Goal: Task Accomplishment & Management: Manage account settings

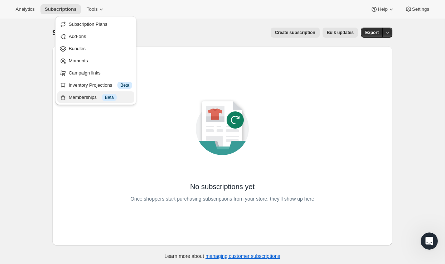
click at [86, 94] on div "Memberships Info Beta" at bounding box center [100, 97] width 63 height 7
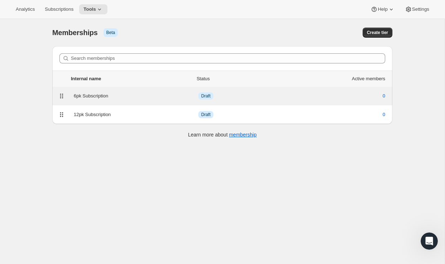
click at [89, 94] on div "6pk Subscription" at bounding box center [136, 95] width 125 height 7
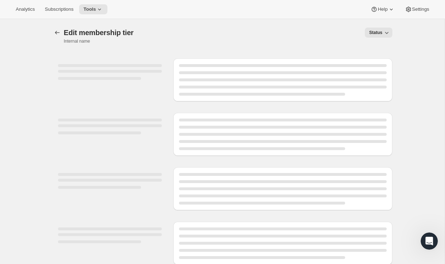
select select "variants"
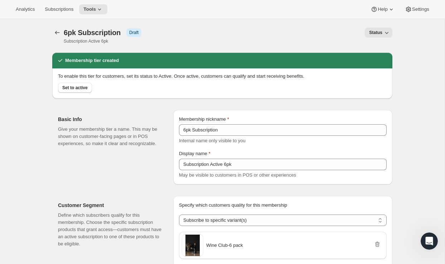
scroll to position [1, 0]
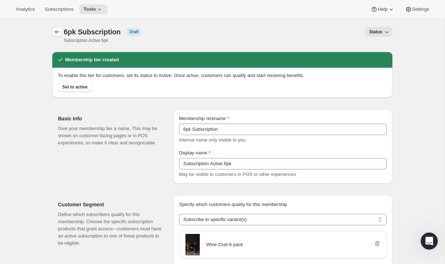
click at [57, 29] on icon "Memberships" at bounding box center [57, 31] width 7 height 7
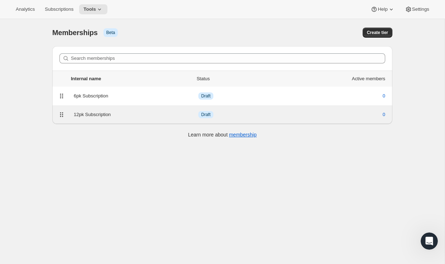
click at [93, 117] on div "12pk Subscription" at bounding box center [136, 114] width 125 height 7
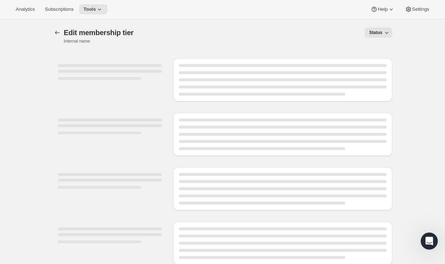
select select "variants"
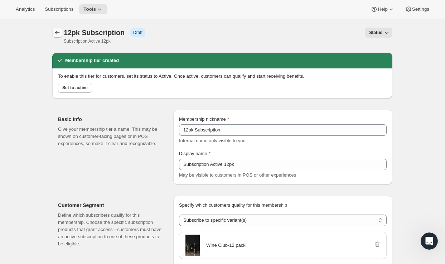
click at [55, 33] on icon "Memberships" at bounding box center [57, 33] width 5 height 4
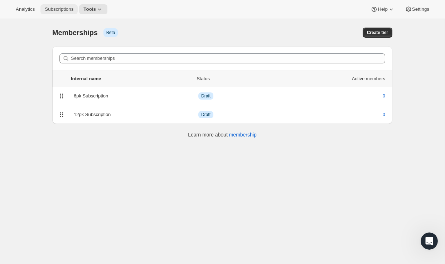
click at [65, 9] on span "Subscriptions" at bounding box center [59, 9] width 29 height 6
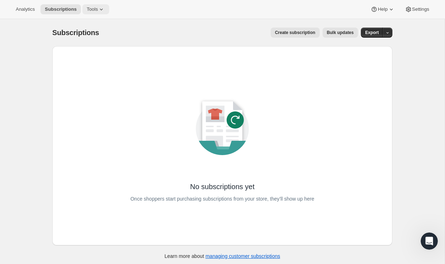
click at [105, 10] on icon at bounding box center [101, 9] width 7 height 7
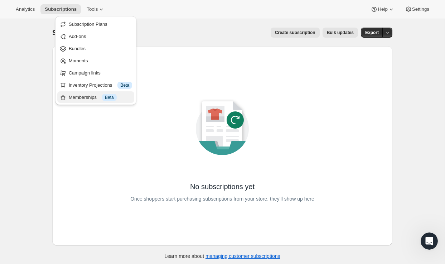
click at [86, 94] on div "Memberships Info Beta" at bounding box center [100, 97] width 63 height 7
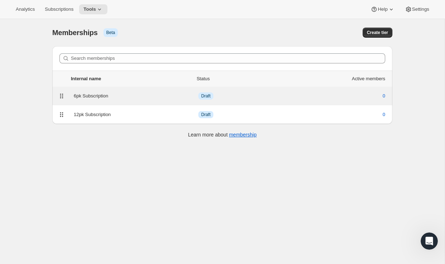
click at [127, 93] on div "6pk Subscription" at bounding box center [136, 95] width 125 height 7
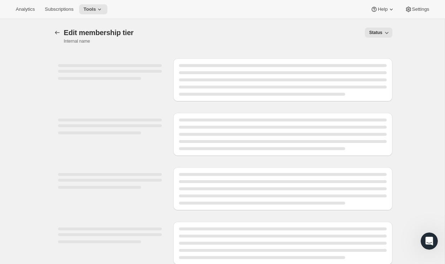
select select "variants"
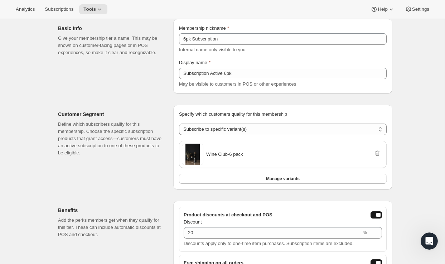
scroll to position [94, 0]
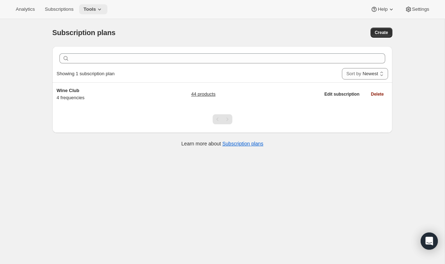
click at [103, 9] on icon at bounding box center [99, 9] width 7 height 7
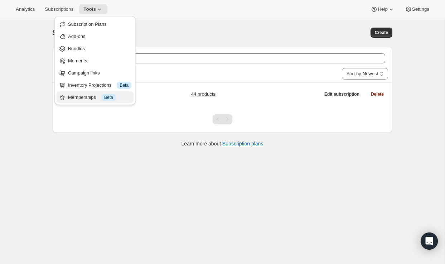
click at [83, 98] on div "Memberships Info Beta" at bounding box center [99, 97] width 63 height 7
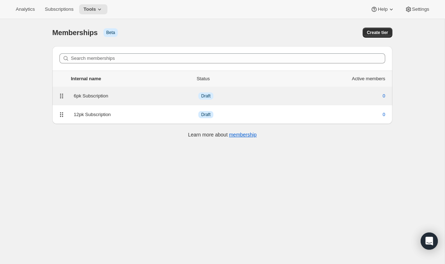
click at [135, 92] on div "6pk Subscription" at bounding box center [136, 95] width 125 height 7
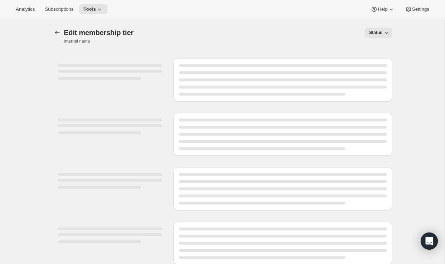
select select "variants"
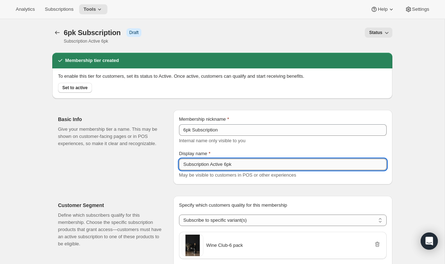
drag, startPoint x: 243, startPoint y: 164, endPoint x: 207, endPoint y: 164, distance: 36.5
click at [166, 165] on div "Basic Info Give your membership tier a name. This may be shown on customer-faci…" at bounding box center [222, 144] width 340 height 80
click at [55, 30] on icon "Memberships" at bounding box center [57, 32] width 7 height 7
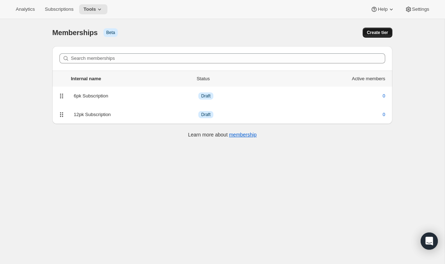
click at [380, 33] on span "Create tier" at bounding box center [377, 33] width 21 height 6
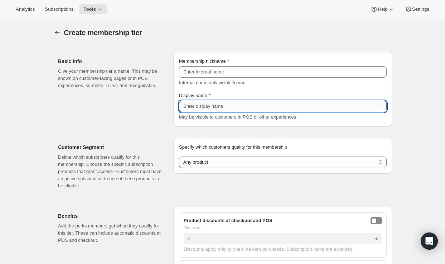
click at [215, 107] on input "Display name" at bounding box center [283, 106] width 208 height 11
paste input "Subscription Active 6pk"
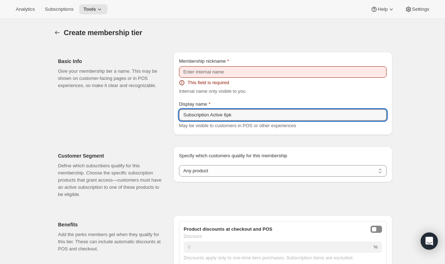
drag, startPoint x: 228, startPoint y: 113, endPoint x: 232, endPoint y: 104, distance: 9.6
click at [229, 112] on input "Subscription Active 6pk" at bounding box center [283, 114] width 208 height 11
type input "Subscription Active 18pk"
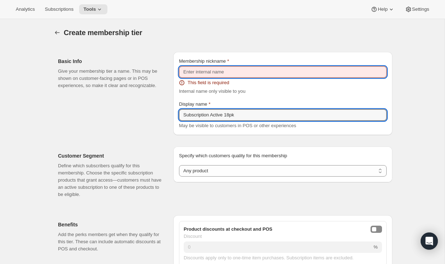
click at [221, 75] on input "Membership nickname" at bounding box center [283, 71] width 208 height 11
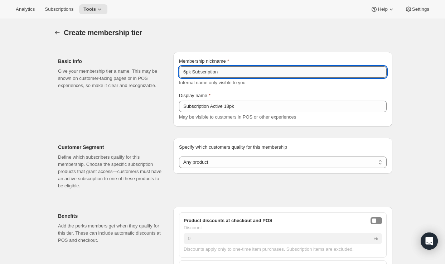
click at [186, 72] on input "6pk Subscription" at bounding box center [283, 71] width 208 height 11
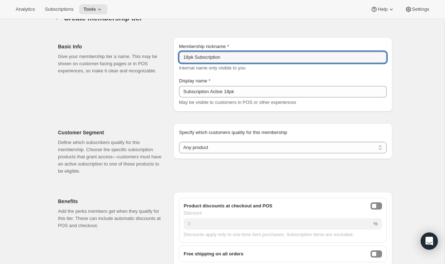
scroll to position [19, 0]
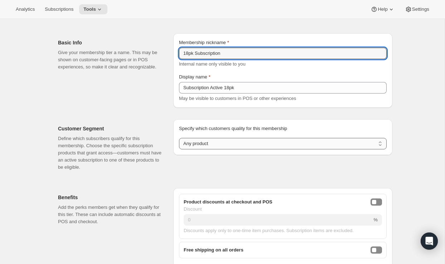
type input "18pk Subscription"
click at [229, 149] on select "Any product Subscribe to specific product(s) Subscribe to specific variant(s)" at bounding box center [283, 143] width 208 height 11
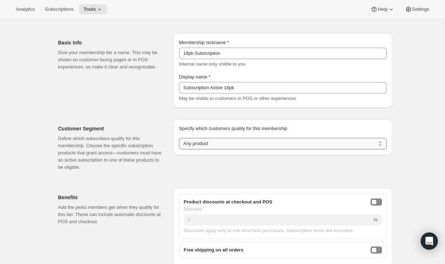
click at [200, 143] on select "Any product Subscribe to specific product(s) Subscribe to specific variant(s)" at bounding box center [283, 143] width 208 height 11
click at [179, 138] on select "Any product Subscribe to specific product(s) Subscribe to specific variant(s)" at bounding box center [283, 143] width 208 height 11
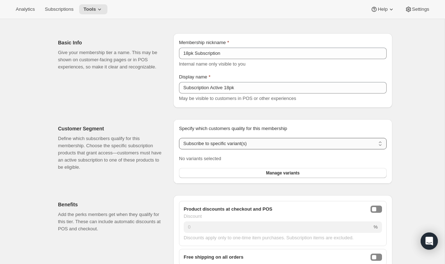
click at [227, 144] on select "Any product Subscribe to specific product(s) Subscribe to specific variant(s)" at bounding box center [283, 143] width 208 height 11
click at [179, 138] on select "Any product Subscribe to specific product(s) Subscribe to specific variant(s)" at bounding box center [283, 143] width 208 height 11
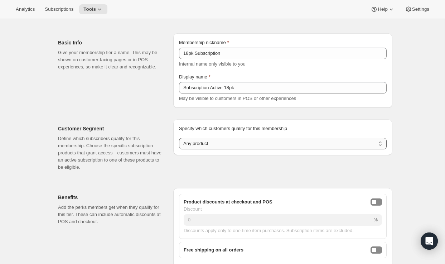
click at [216, 140] on select "Any product Subscribe to specific product(s) Subscribe to specific variant(s)" at bounding box center [283, 143] width 208 height 11
click at [179, 138] on select "Any product Subscribe to specific product(s) Subscribe to specific variant(s)" at bounding box center [283, 143] width 208 height 11
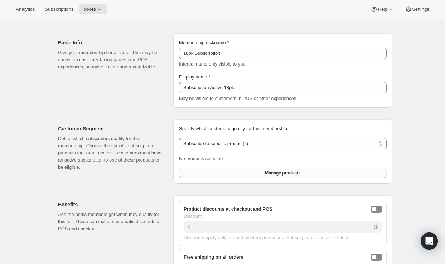
click at [252, 173] on button "Manage products" at bounding box center [283, 173] width 208 height 10
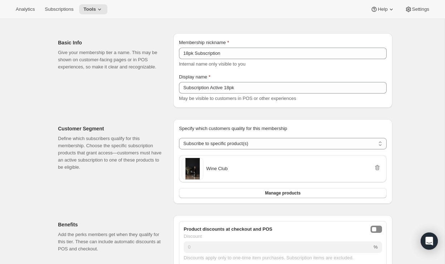
click at [243, 172] on div "Wine Club" at bounding box center [283, 168] width 202 height 21
click at [377, 165] on icon "Remove" at bounding box center [377, 167] width 5 height 5
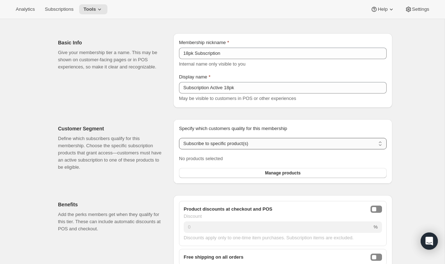
click at [247, 147] on select "Any product Subscribe to specific product(s) Subscribe to specific variant(s)" at bounding box center [283, 143] width 208 height 11
click at [179, 138] on select "Any product Subscribe to specific product(s) Subscribe to specific variant(s)" at bounding box center [283, 143] width 208 height 11
click at [245, 144] on select "Any product Subscribe to specific product(s) Subscribe to specific variant(s)" at bounding box center [283, 143] width 208 height 11
select select "variants"
click at [179, 138] on select "Any product Subscribe to specific product(s) Subscribe to specific variant(s)" at bounding box center [283, 143] width 208 height 11
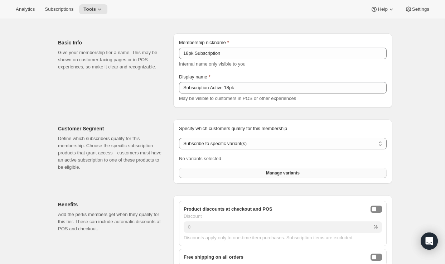
click at [237, 172] on button "Manage variants" at bounding box center [283, 173] width 208 height 10
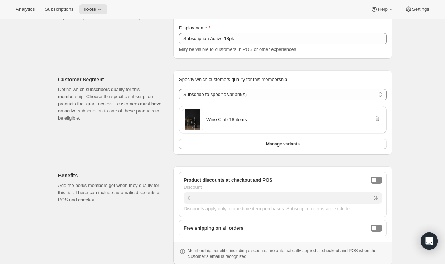
scroll to position [93, 0]
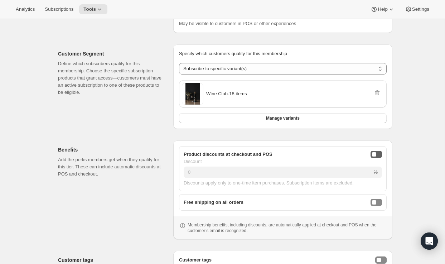
click at [372, 156] on div "onlineDiscountEnabled" at bounding box center [374, 154] width 4 height 4
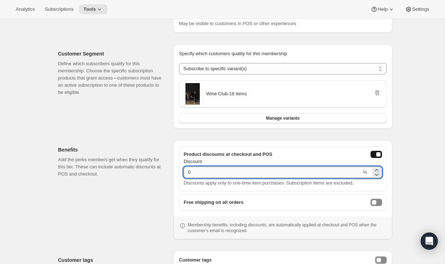
click at [325, 176] on input "0" at bounding box center [273, 171] width 178 height 11
type input "25"
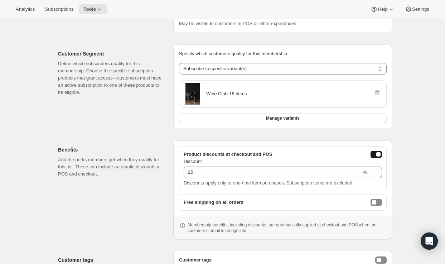
drag, startPoint x: 378, startPoint y: 204, endPoint x: 357, endPoint y: 203, distance: 21.5
click at [378, 204] on button "freeShippingEnabled" at bounding box center [375, 202] width 11 height 7
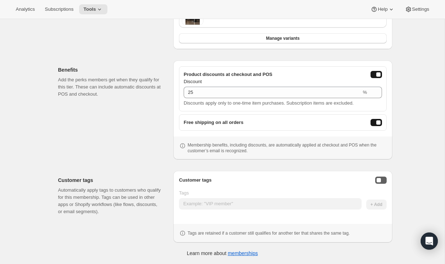
click at [378, 181] on div "Enable customer tags" at bounding box center [378, 180] width 4 height 4
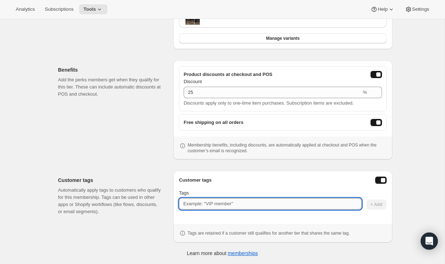
click at [292, 207] on input "Tags" at bounding box center [270, 203] width 183 height 11
paste input "Subscription Active 6pk"
click at [229, 203] on input "Subscription Active 6pk" at bounding box center [270, 203] width 183 height 11
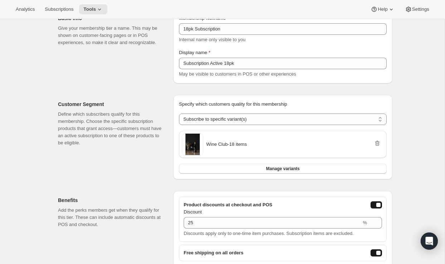
scroll to position [0, 0]
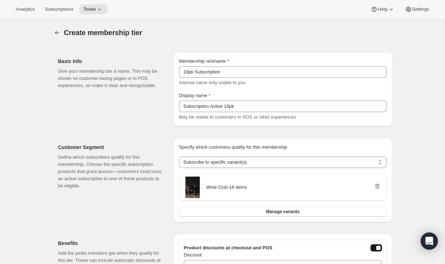
type input "Subscription Active 18pk"
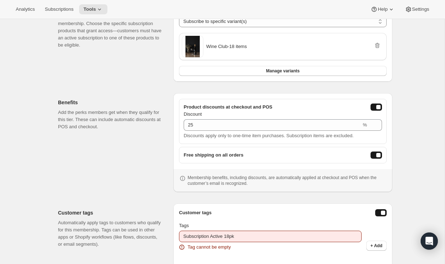
scroll to position [182, 0]
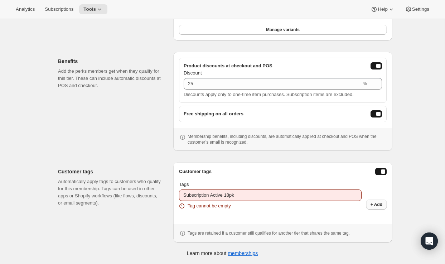
click at [371, 204] on span "+ Add" at bounding box center [376, 204] width 12 height 6
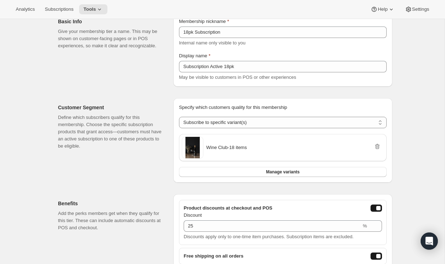
scroll to position [0, 0]
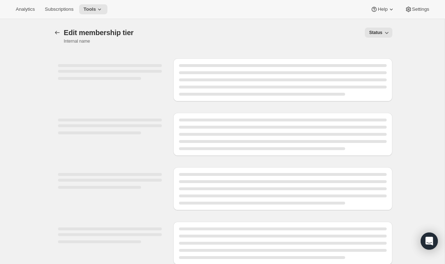
select select "variants"
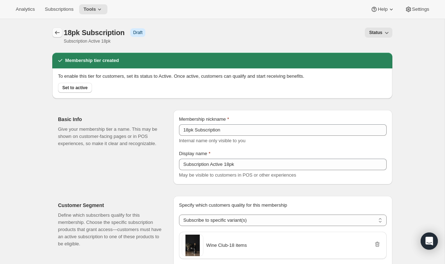
click at [57, 33] on icon "Memberships" at bounding box center [57, 32] width 7 height 7
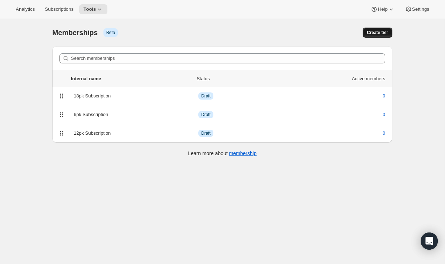
click at [376, 32] on span "Create tier" at bounding box center [377, 33] width 21 height 6
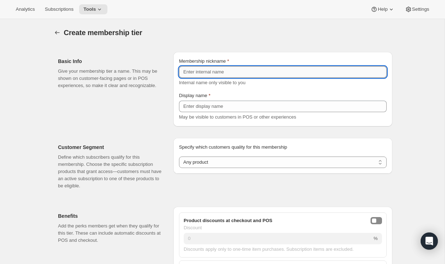
click at [226, 74] on input "Membership nickname" at bounding box center [283, 71] width 208 height 11
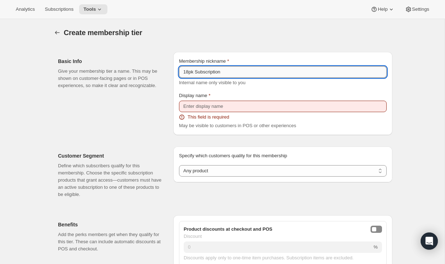
click at [187, 71] on input "18pk Subscription" at bounding box center [283, 71] width 208 height 11
type input "24pk Subscription"
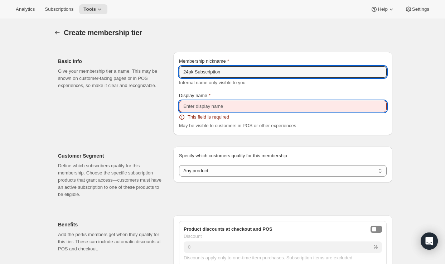
click at [192, 101] on input "Display name" at bounding box center [283, 106] width 208 height 11
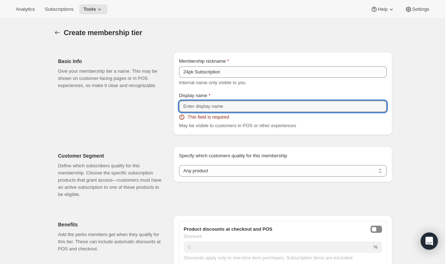
scroll to position [2, 0]
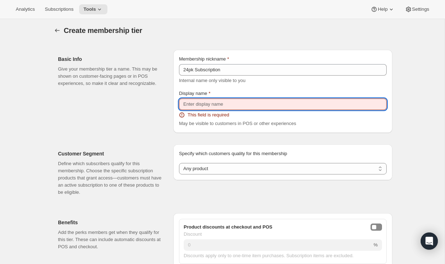
click at [218, 107] on input "Display name" at bounding box center [283, 103] width 208 height 11
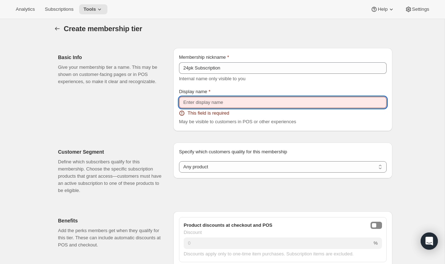
click at [222, 105] on input "Display name" at bounding box center [283, 102] width 208 height 11
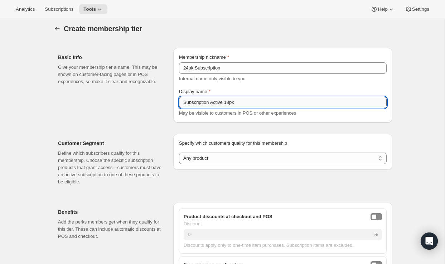
click at [232, 101] on input "Subscription Active 18pk" at bounding box center [283, 102] width 208 height 11
type input "Subscription Active 24pk"
click at [234, 155] on select "Any product Subscribe to specific product(s) Subscribe to specific variant(s)" at bounding box center [283, 157] width 208 height 11
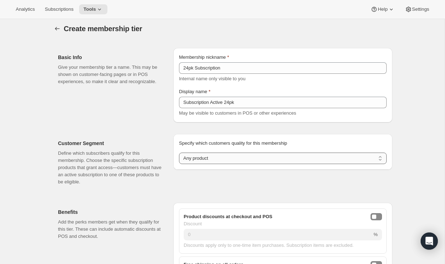
select select "variants"
click at [179, 152] on select "Any product Subscribe to specific product(s) Subscribe to specific variant(s)" at bounding box center [283, 157] width 208 height 11
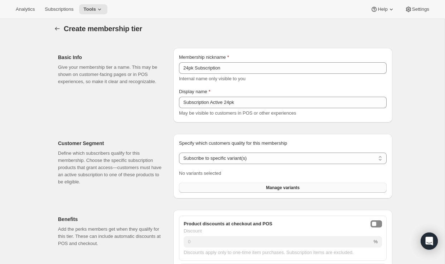
click at [222, 185] on button "Manage variants" at bounding box center [283, 188] width 208 height 10
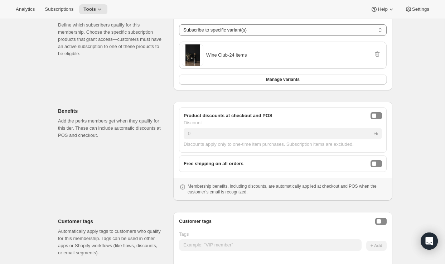
scroll to position [143, 0]
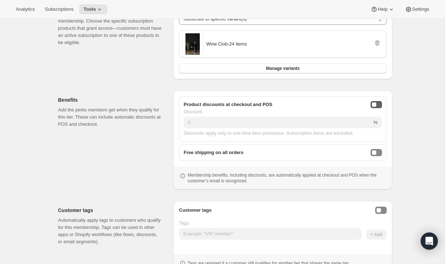
click at [377, 104] on button "onlineDiscountEnabled" at bounding box center [375, 104] width 11 height 7
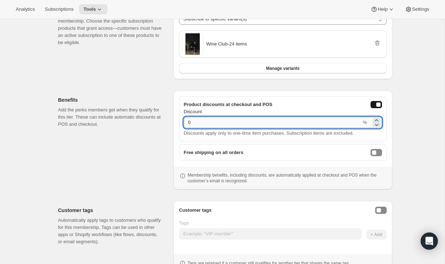
click at [277, 122] on input "0" at bounding box center [273, 122] width 178 height 11
type input "25"
click at [375, 152] on div "freeShippingEnabled" at bounding box center [374, 152] width 4 height 4
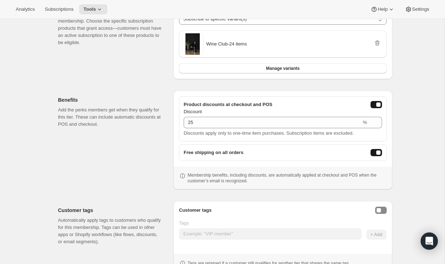
scroll to position [173, 0]
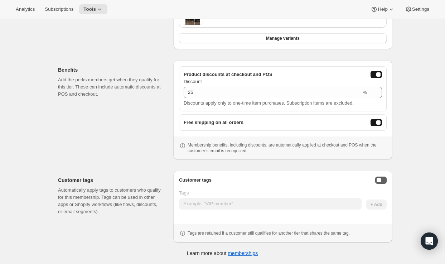
click at [376, 181] on div "Enable customer tags" at bounding box center [378, 180] width 4 height 4
click at [276, 210] on div "Customer tags Tags + Add Tags are retained if a customer still qualifies for an…" at bounding box center [283, 206] width 208 height 60
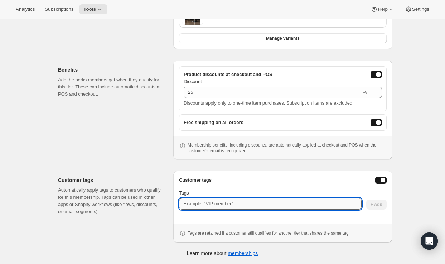
click at [275, 207] on input "Tags" at bounding box center [270, 203] width 183 height 11
paste input "Subscription Active 6pk"
click at [230, 205] on input "Subscription Active 6pk" at bounding box center [270, 203] width 183 height 11
type input "Subscription Active 24pk"
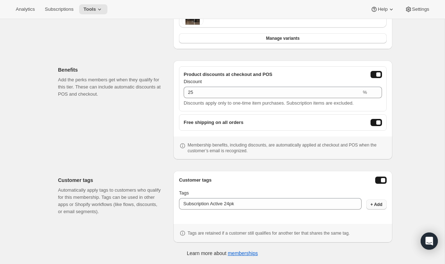
click at [383, 207] on button "+ Add" at bounding box center [376, 204] width 20 height 10
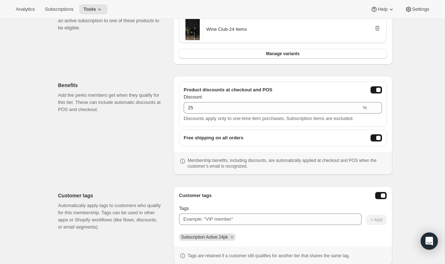
scroll to position [0, 0]
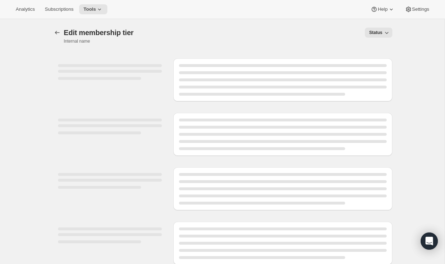
select select "variants"
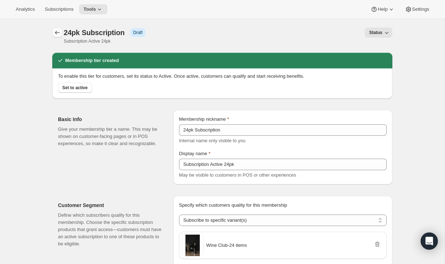
click at [55, 31] on icon "Memberships" at bounding box center [57, 32] width 7 height 7
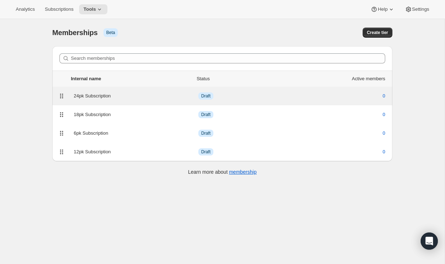
click at [88, 95] on div "24pk Subscription" at bounding box center [136, 95] width 125 height 7
select select "variants"
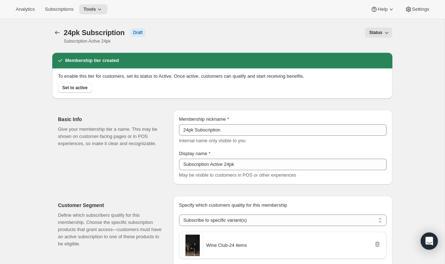
click at [378, 31] on span "Status" at bounding box center [375, 33] width 13 height 6
click at [374, 61] on span "Active" at bounding box center [375, 59] width 13 height 5
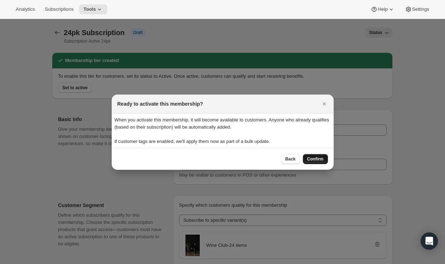
click at [311, 161] on button "Confirm" at bounding box center [315, 159] width 25 height 10
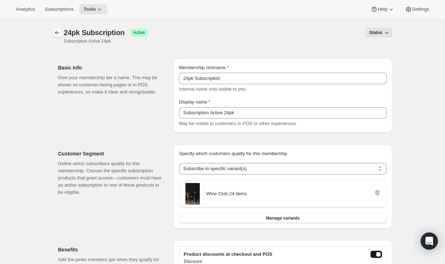
click at [54, 31] on icon "Memberships" at bounding box center [57, 32] width 7 height 7
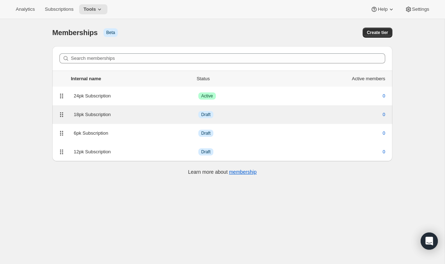
click at [110, 120] on div "18pk Subscription Info Draft 0" at bounding box center [222, 114] width 340 height 19
select select "variants"
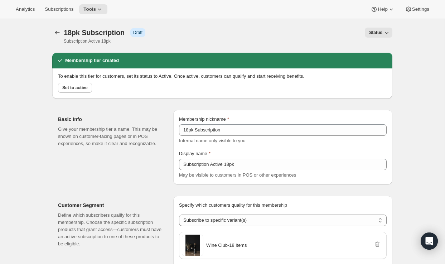
click at [387, 33] on icon "button" at bounding box center [386, 32] width 7 height 7
click at [380, 59] on span "Active" at bounding box center [375, 59] width 13 height 5
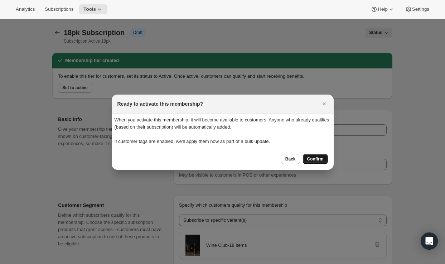
click at [315, 156] on button "Confirm" at bounding box center [315, 159] width 25 height 10
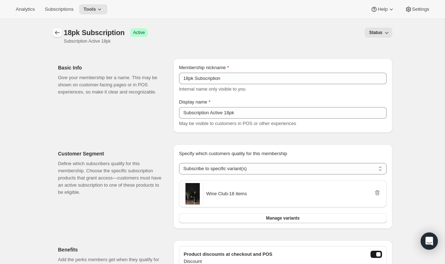
click at [54, 32] on icon "Memberships" at bounding box center [57, 32] width 7 height 7
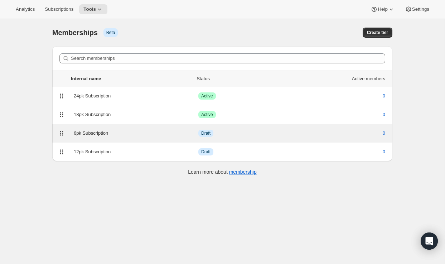
click at [132, 131] on div "6pk Subscription" at bounding box center [136, 133] width 125 height 7
select select "variants"
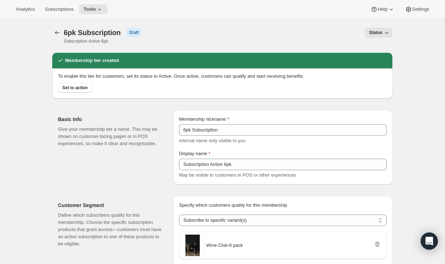
click at [384, 34] on icon "button" at bounding box center [386, 32] width 7 height 7
click at [379, 63] on span "Active" at bounding box center [378, 59] width 19 height 7
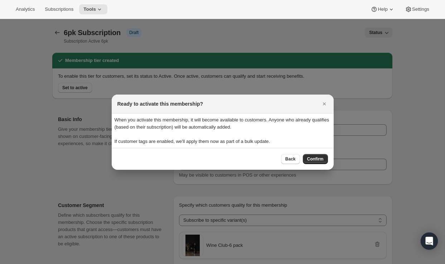
click at [320, 160] on span "Confirm" at bounding box center [315, 159] width 16 height 6
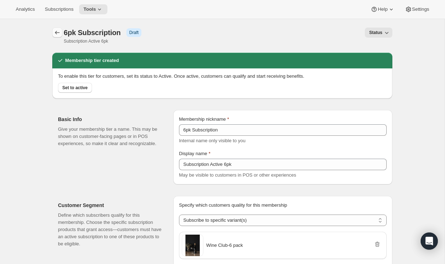
click at [57, 33] on icon "Memberships" at bounding box center [57, 32] width 7 height 7
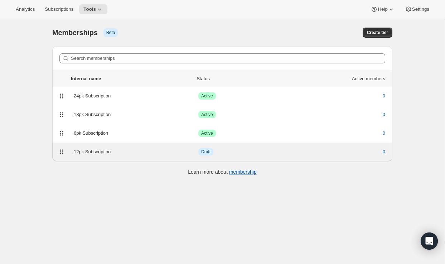
click at [136, 152] on div "12pk Subscription" at bounding box center [136, 151] width 125 height 7
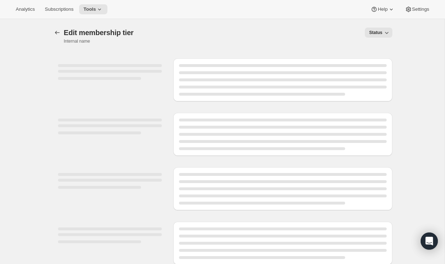
click at [388, 34] on icon "button" at bounding box center [386, 32] width 7 height 7
click at [379, 62] on span "Active" at bounding box center [375, 59] width 13 height 5
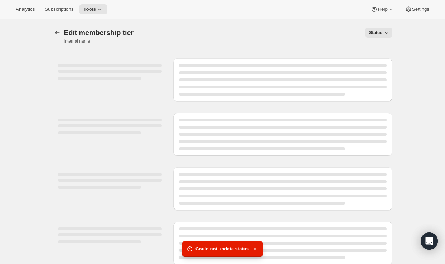
select select "variants"
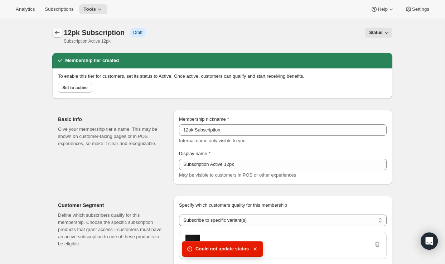
click at [54, 31] on icon "Memberships" at bounding box center [57, 32] width 7 height 7
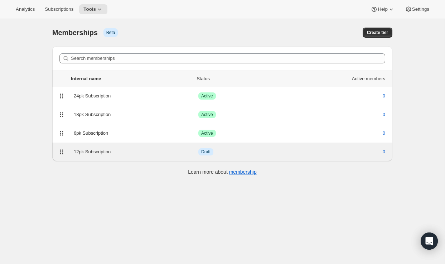
click at [122, 152] on div "12pk Subscription" at bounding box center [136, 151] width 125 height 7
select select "variants"
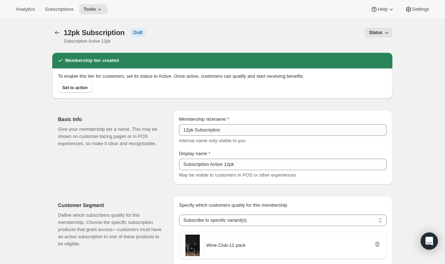
click at [389, 32] on icon "button" at bounding box center [386, 32] width 7 height 7
click at [375, 59] on span "Active" at bounding box center [375, 59] width 13 height 5
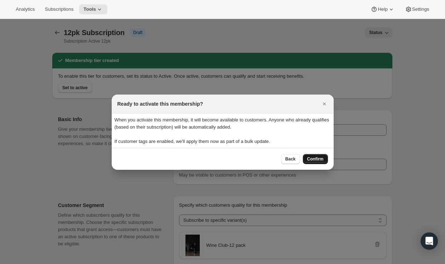
click at [315, 159] on span "Confirm" at bounding box center [315, 159] width 16 height 6
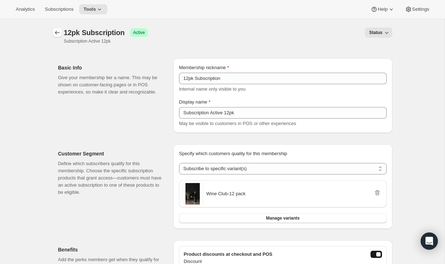
click at [55, 32] on icon "Memberships" at bounding box center [57, 33] width 5 height 4
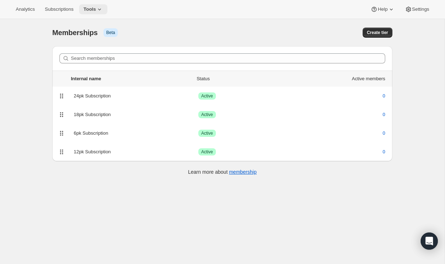
click at [103, 11] on icon at bounding box center [99, 9] width 7 height 7
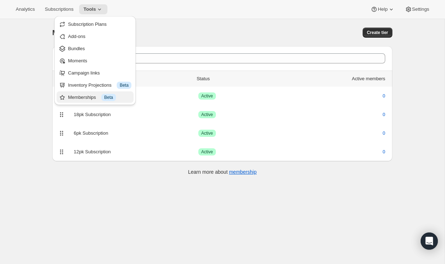
click at [81, 98] on div "Memberships Info Beta" at bounding box center [99, 97] width 63 height 7
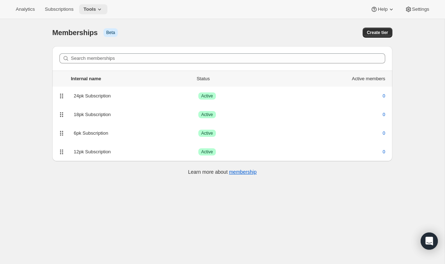
click at [102, 6] on icon at bounding box center [99, 9] width 7 height 7
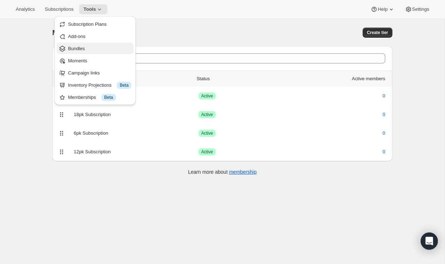
click at [99, 44] on button "Bundles" at bounding box center [95, 48] width 77 height 11
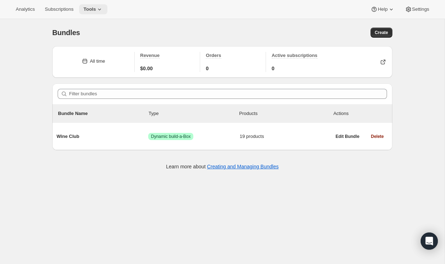
click at [100, 9] on icon at bounding box center [99, 9] width 7 height 7
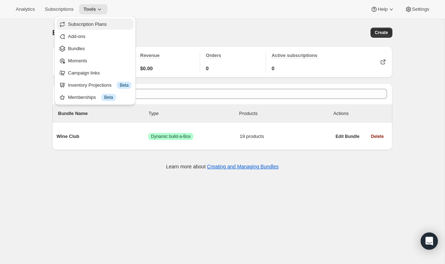
click at [99, 24] on span "Subscription Plans" at bounding box center [87, 23] width 39 height 5
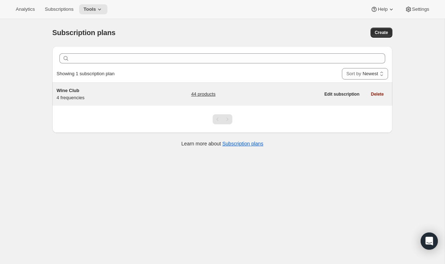
click at [101, 89] on h5 "Wine Club" at bounding box center [101, 90] width 89 height 7
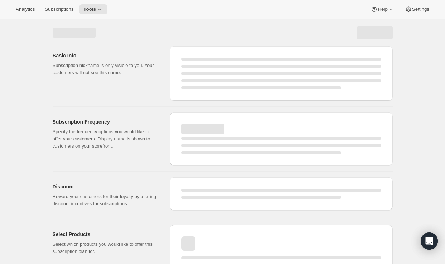
select select "WEEK"
select select "MONTH"
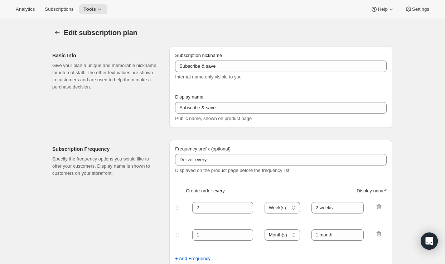
type input "Wine Club"
type input "3"
select select "MONTH"
type input "3 months"
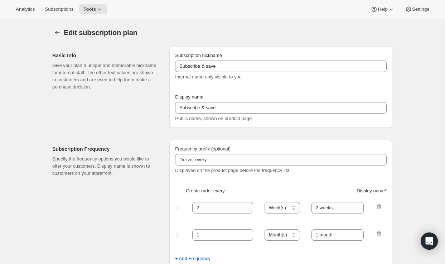
type input "4"
type input "4 months"
select select "MONTH"
click at [62, 33] on button "Subscription plans" at bounding box center [57, 33] width 10 height 10
